Goal: Task Accomplishment & Management: Manage account settings

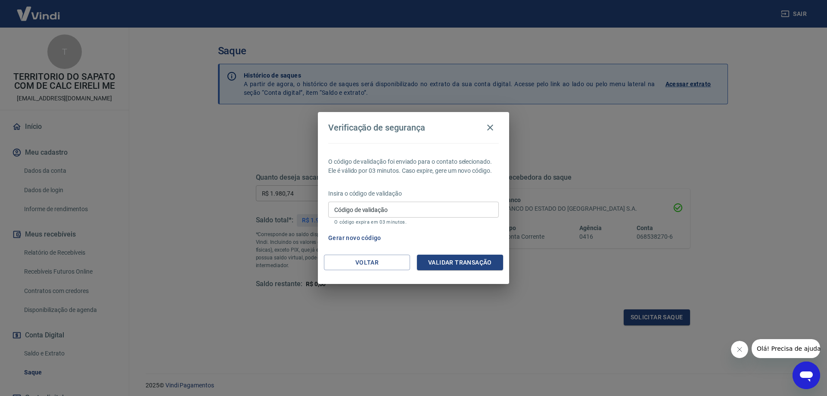
click at [396, 205] on input "Código de validação" at bounding box center [413, 210] width 171 height 16
click at [337, 262] on button "Voltar" at bounding box center [367, 263] width 86 height 16
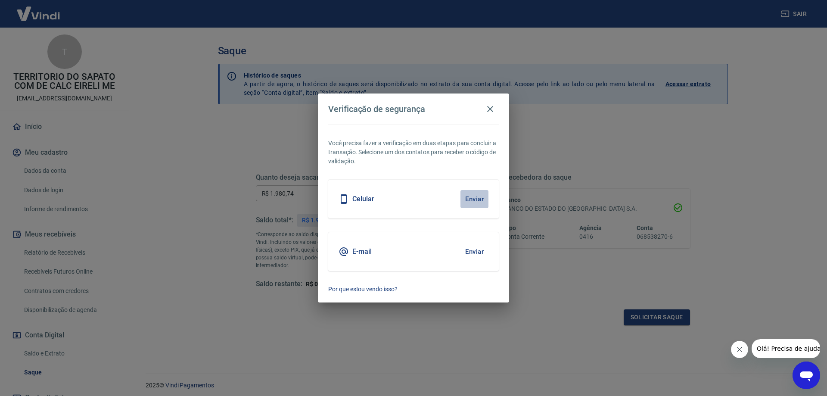
click at [475, 196] on button "Enviar" at bounding box center [474, 199] width 28 height 18
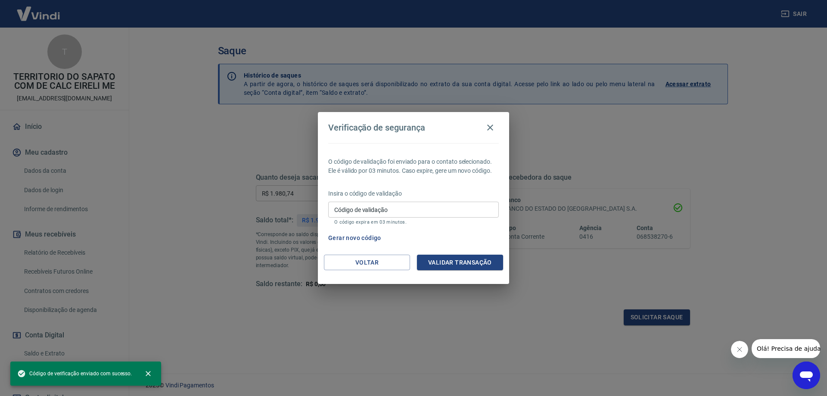
click at [384, 218] on input "Código de validação" at bounding box center [413, 210] width 171 height 16
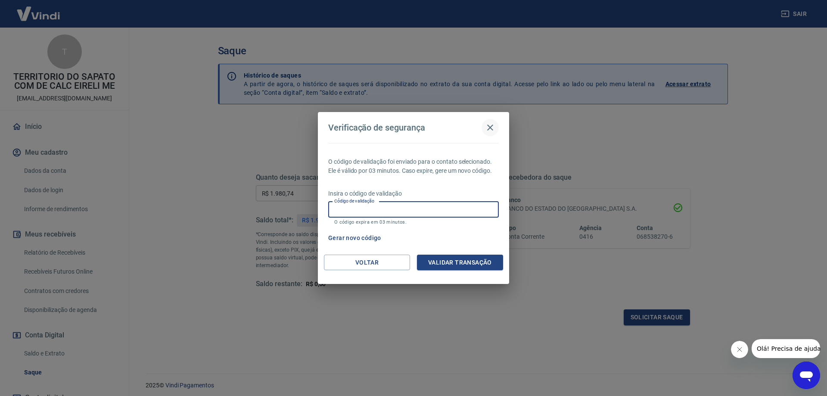
click at [498, 124] on button "button" at bounding box center [490, 127] width 17 height 17
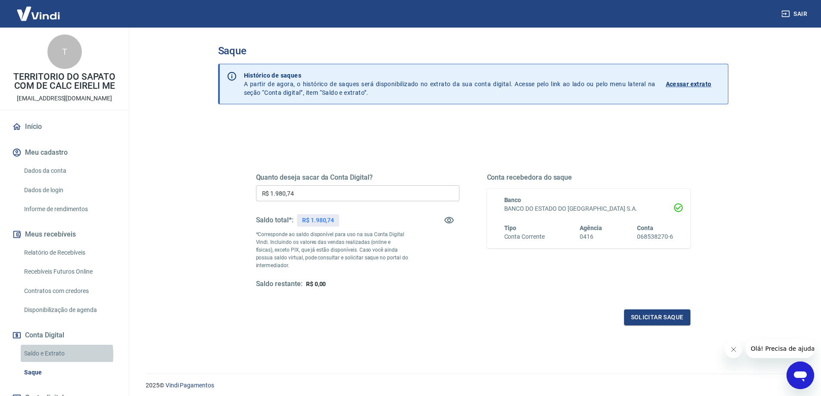
click at [44, 354] on link "Saldo e Extrato" at bounding box center [70, 354] width 98 height 18
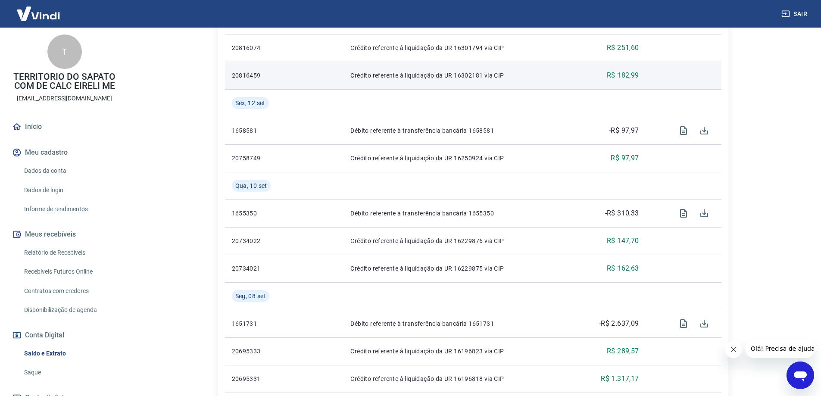
scroll to position [474, 0]
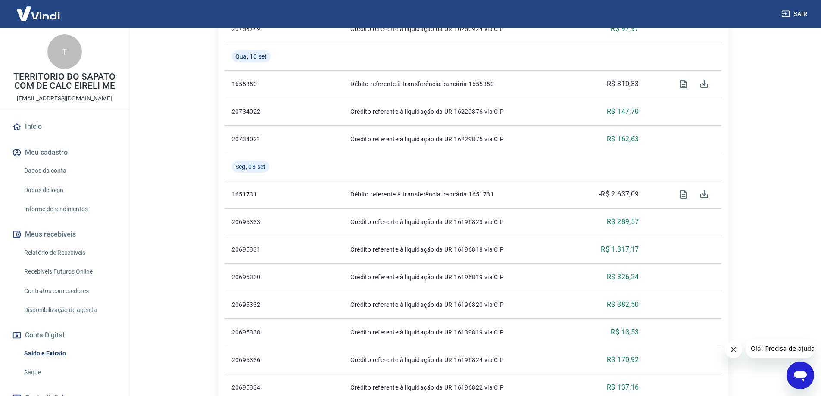
click at [37, 373] on link "Saque" at bounding box center [70, 373] width 98 height 18
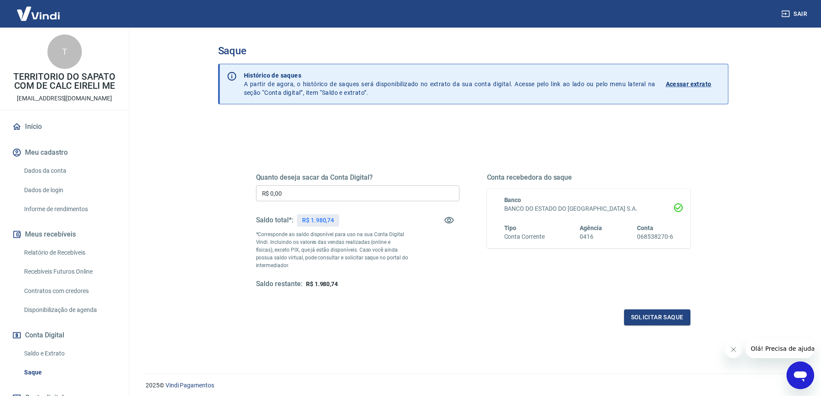
click at [693, 84] on p "Acessar extrato" at bounding box center [688, 84] width 46 height 9
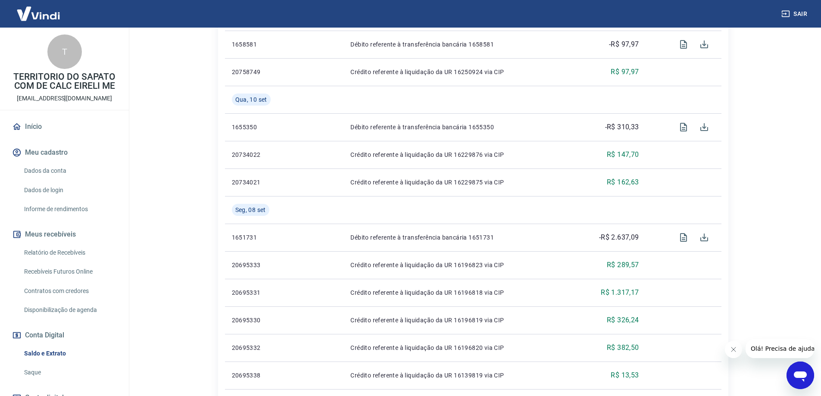
scroll to position [603, 0]
